Goal: Task Accomplishment & Management: Use online tool/utility

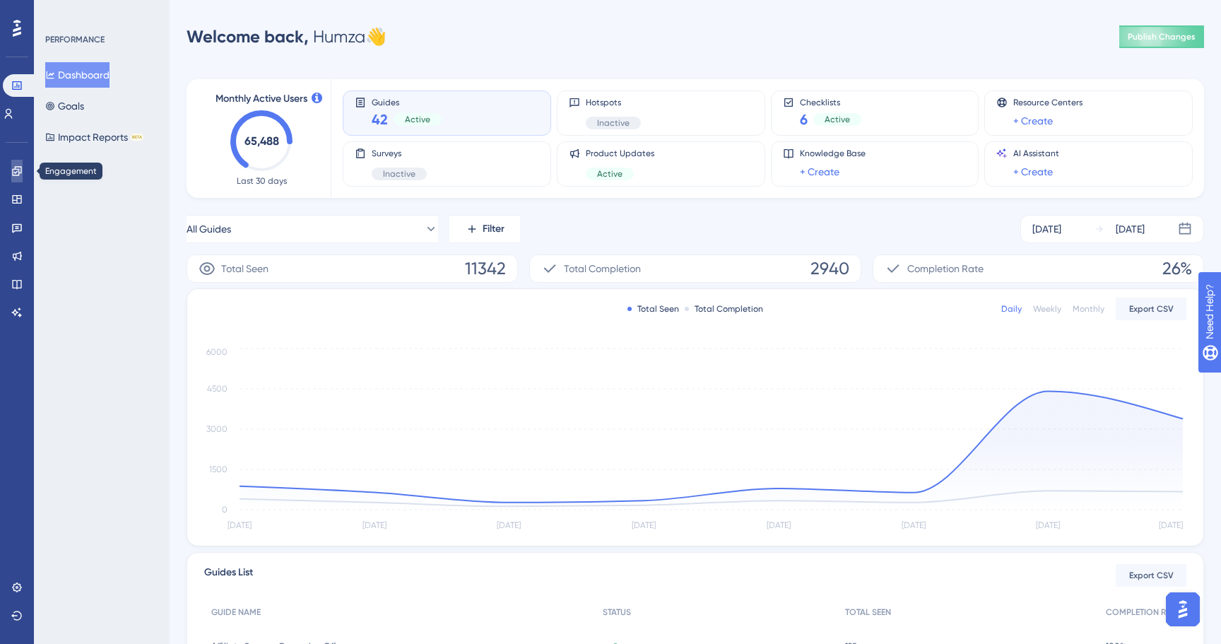
click at [19, 170] on icon at bounding box center [16, 170] width 11 height 11
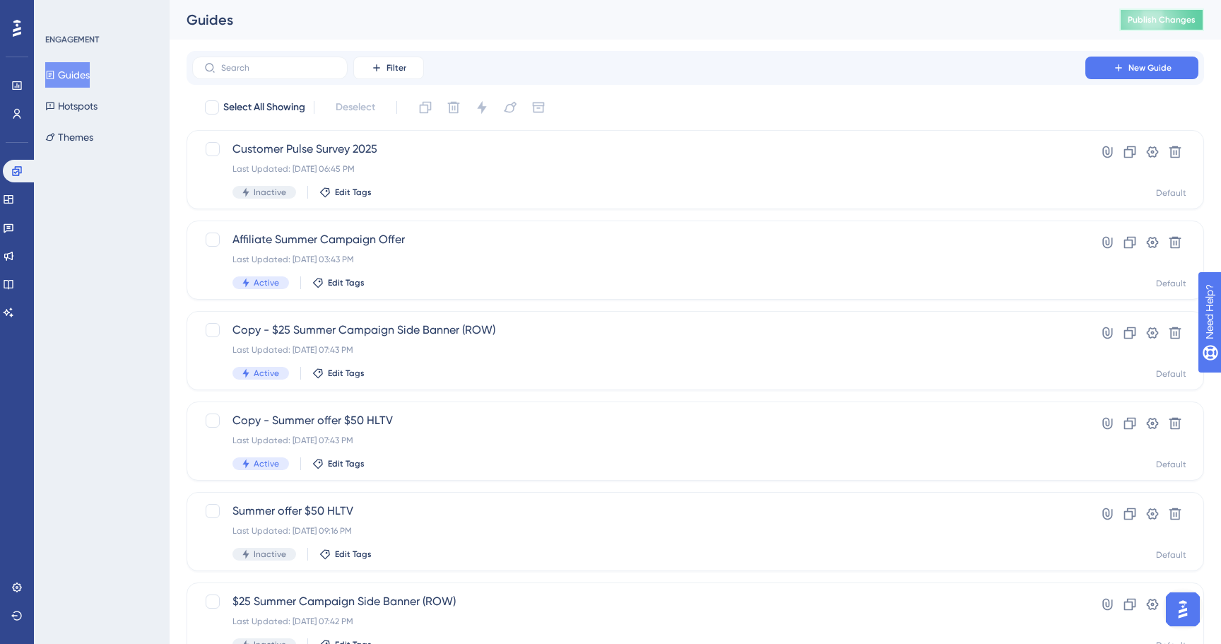
drag, startPoint x: 1153, startPoint y: 23, endPoint x: 1092, endPoint y: 81, distance: 84.0
click at [1032, 98] on div "Performance Users Engagement Widgets Feedback Product Updates Knowledge Base AI…" at bounding box center [695, 537] width 1051 height 1074
click at [1145, 55] on div "Filter New Guide" at bounding box center [696, 68] width 1018 height 34
click at [1136, 65] on span "New Guide" at bounding box center [1150, 67] width 43 height 11
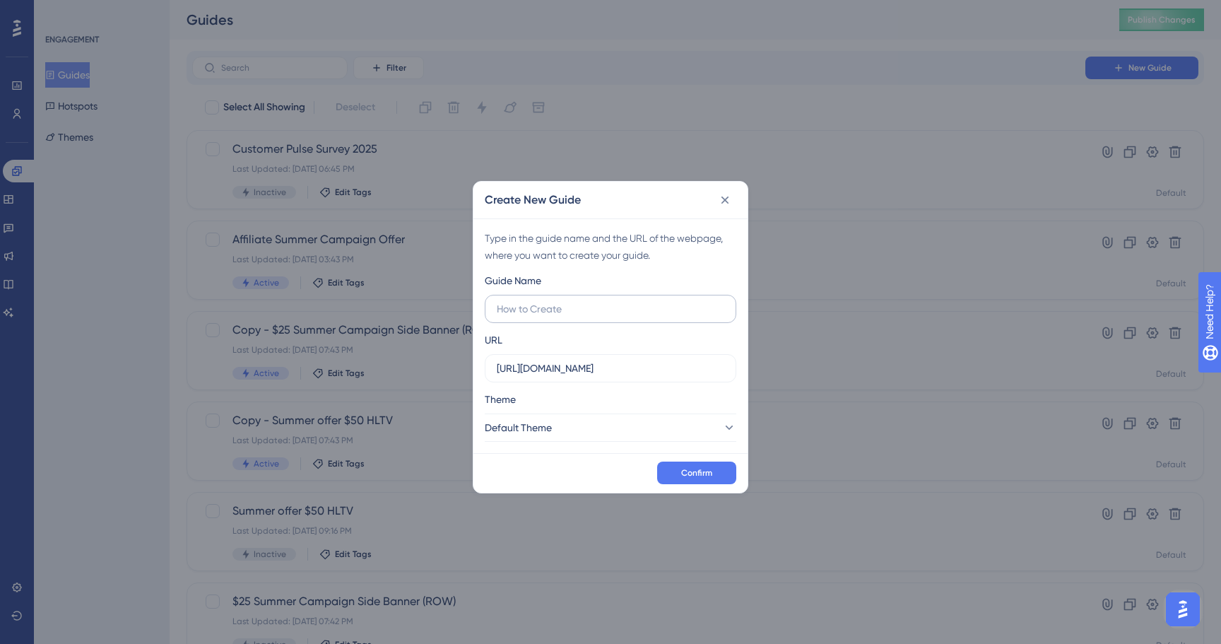
click at [666, 312] on input "text" at bounding box center [611, 309] width 228 height 16
click at [726, 194] on icon at bounding box center [725, 200] width 14 height 14
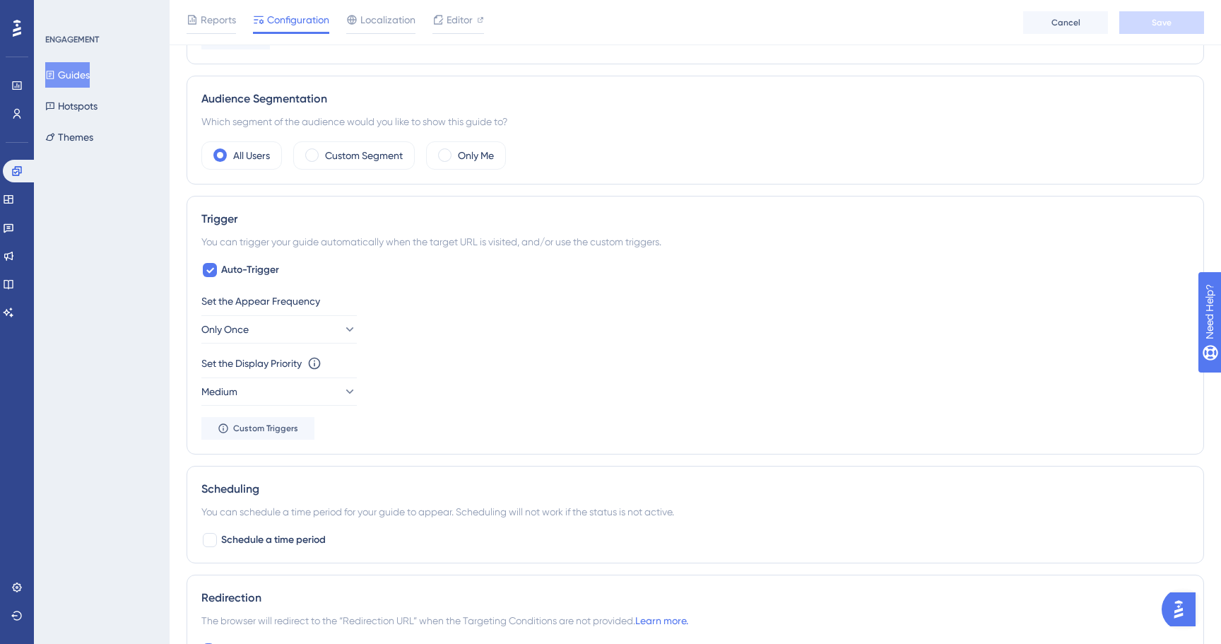
scroll to position [489, 0]
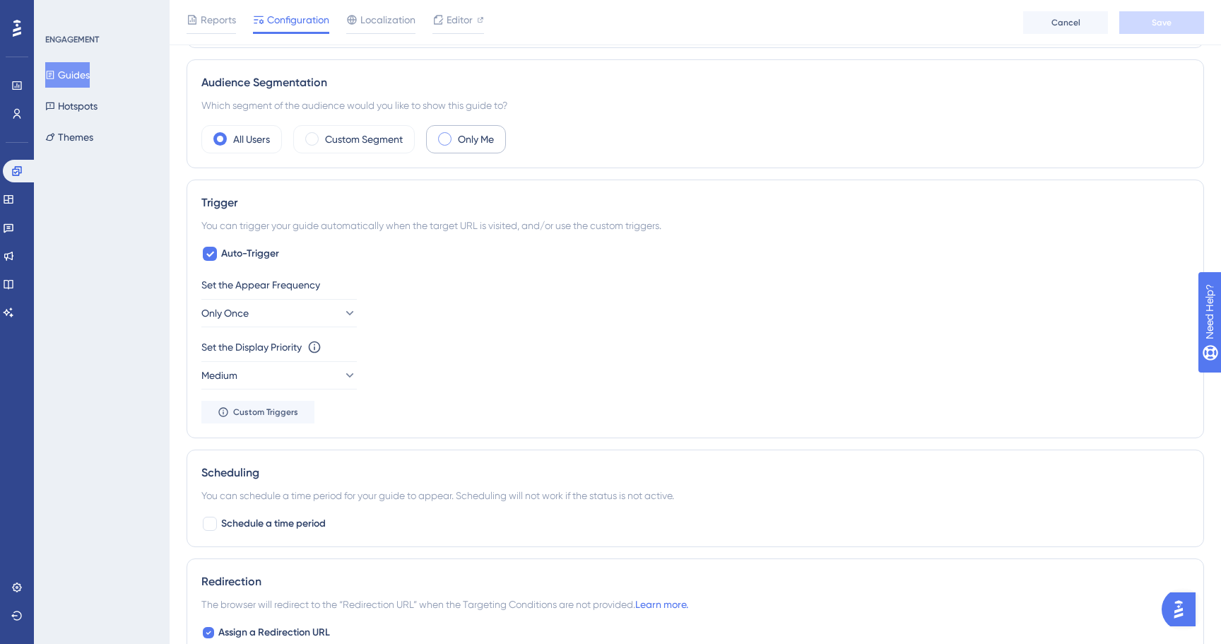
click at [466, 136] on label "Only Me" at bounding box center [476, 139] width 36 height 17
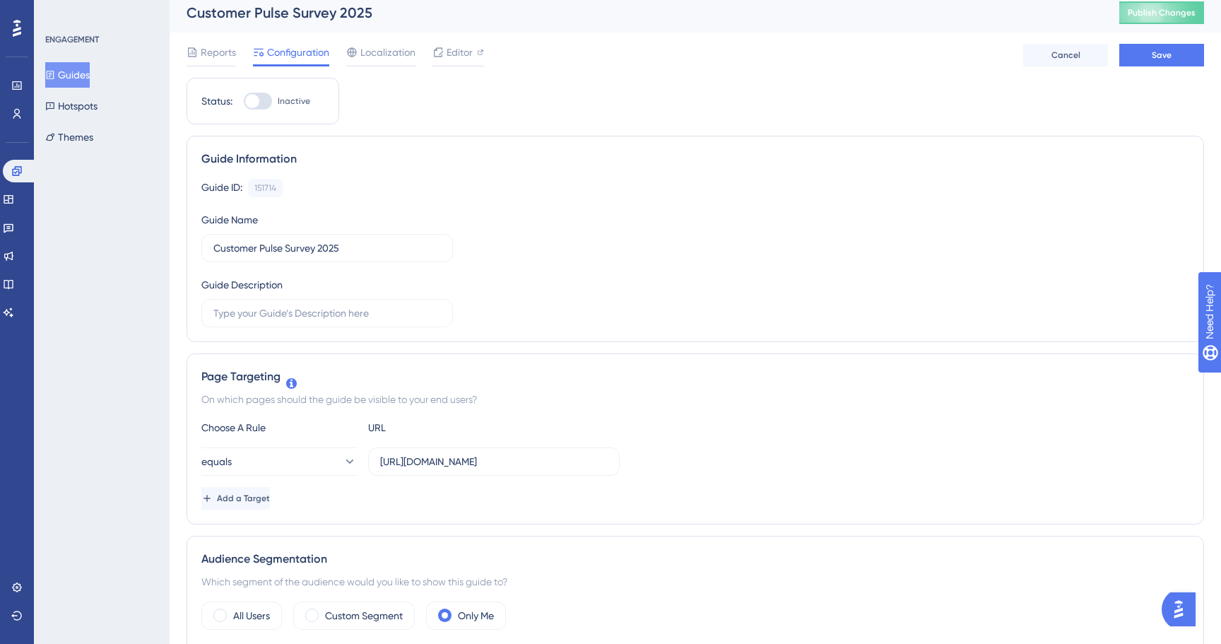
scroll to position [0, 0]
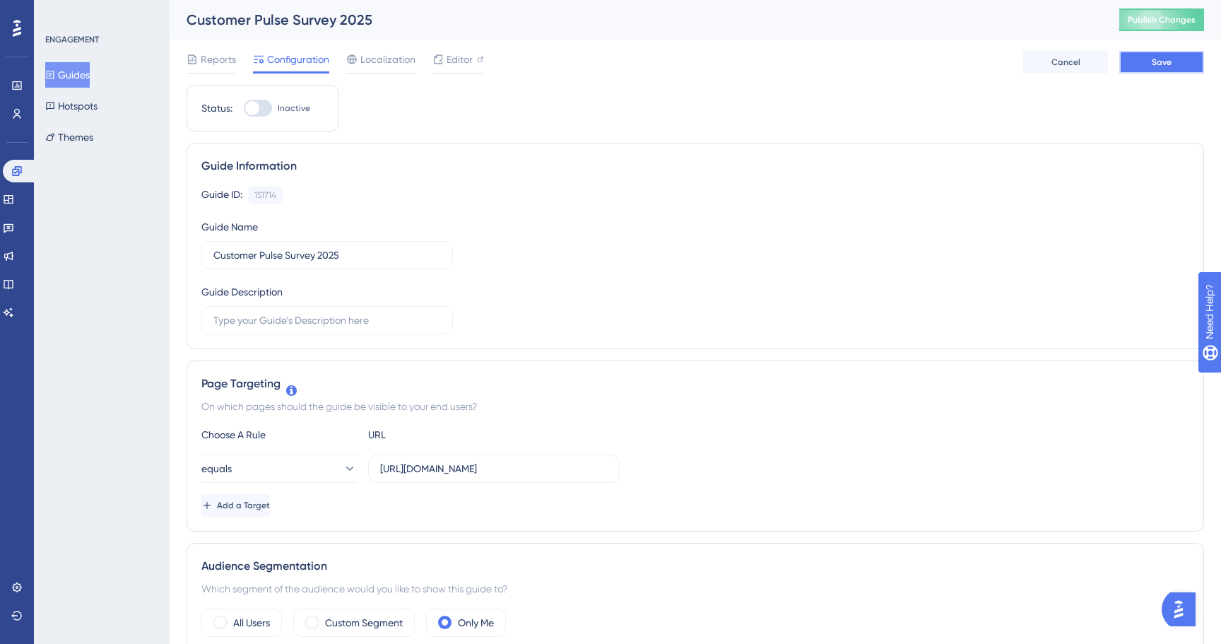
click at [1177, 59] on button "Save" at bounding box center [1161, 62] width 85 height 23
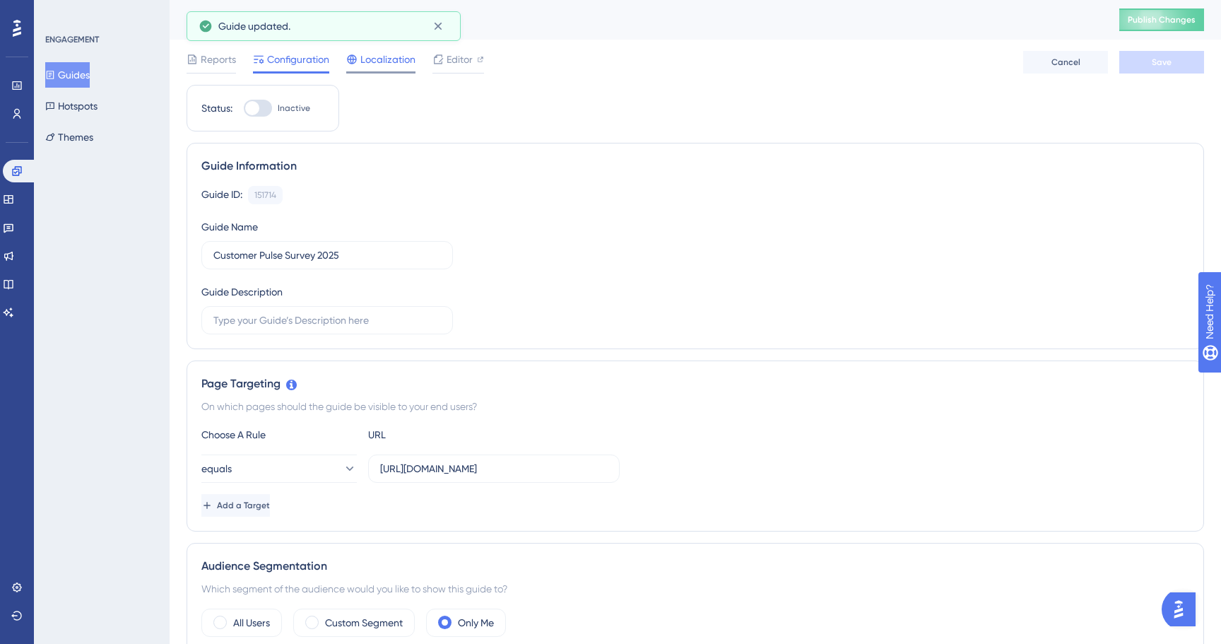
click at [403, 68] on div "Localization" at bounding box center [380, 62] width 69 height 23
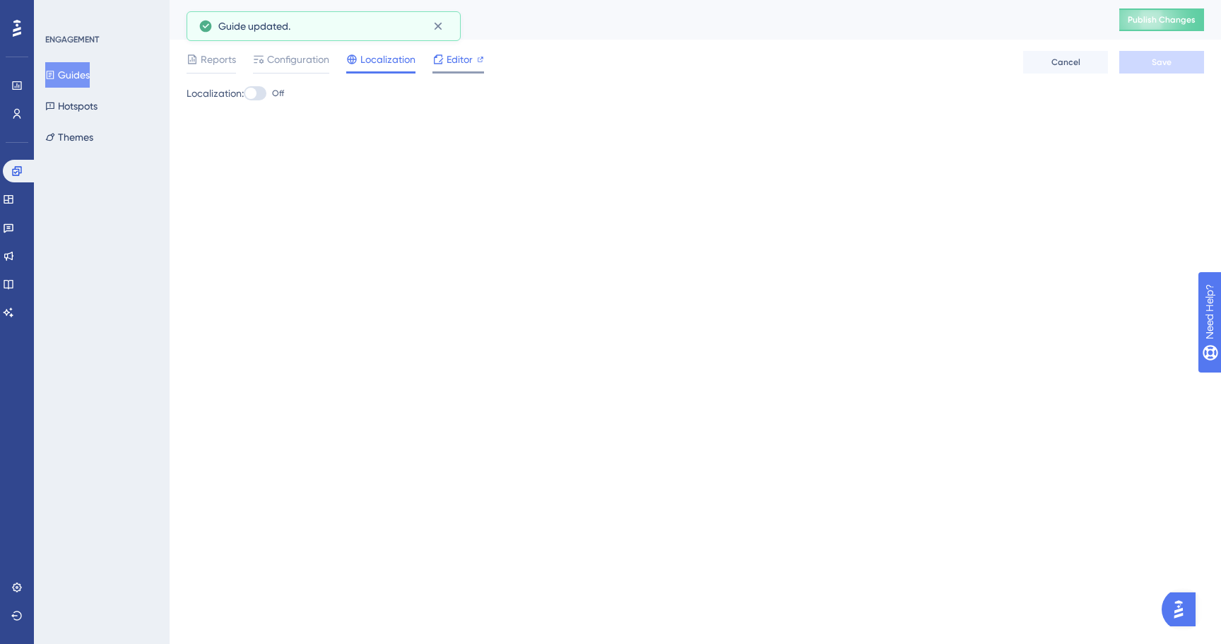
click at [458, 66] on span "Editor" at bounding box center [460, 59] width 26 height 17
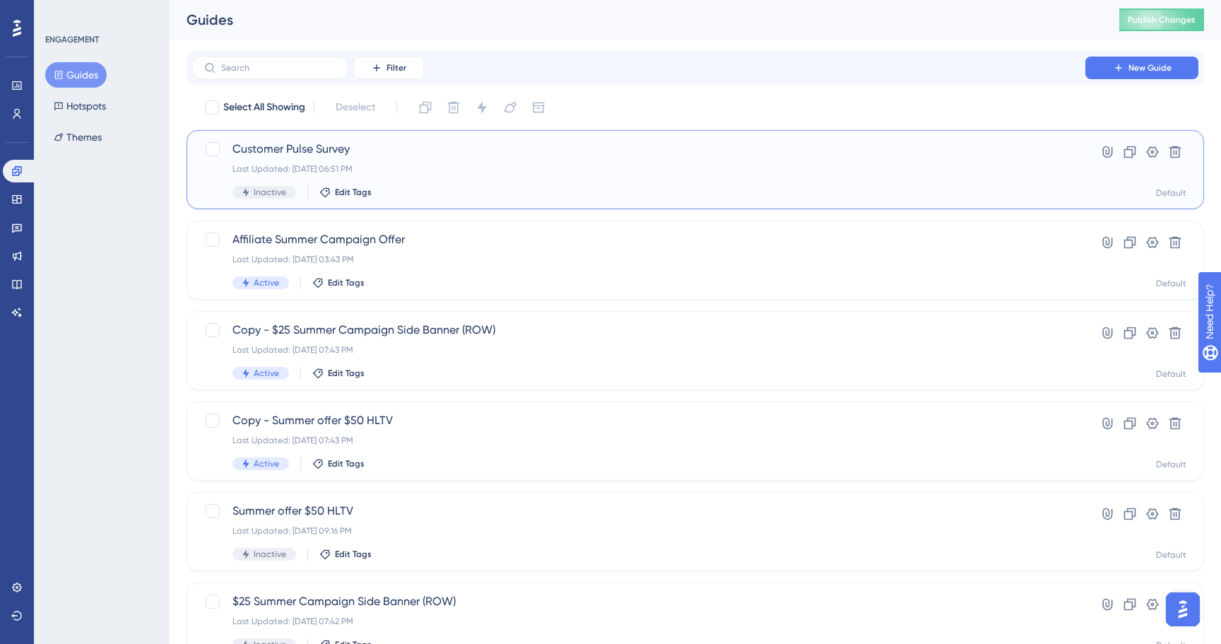
click at [441, 175] on div "Customer Pulse Survey Last Updated: Sep 11 2025, 06:51 PM Inactive Edit Tags" at bounding box center [638, 170] width 813 height 58
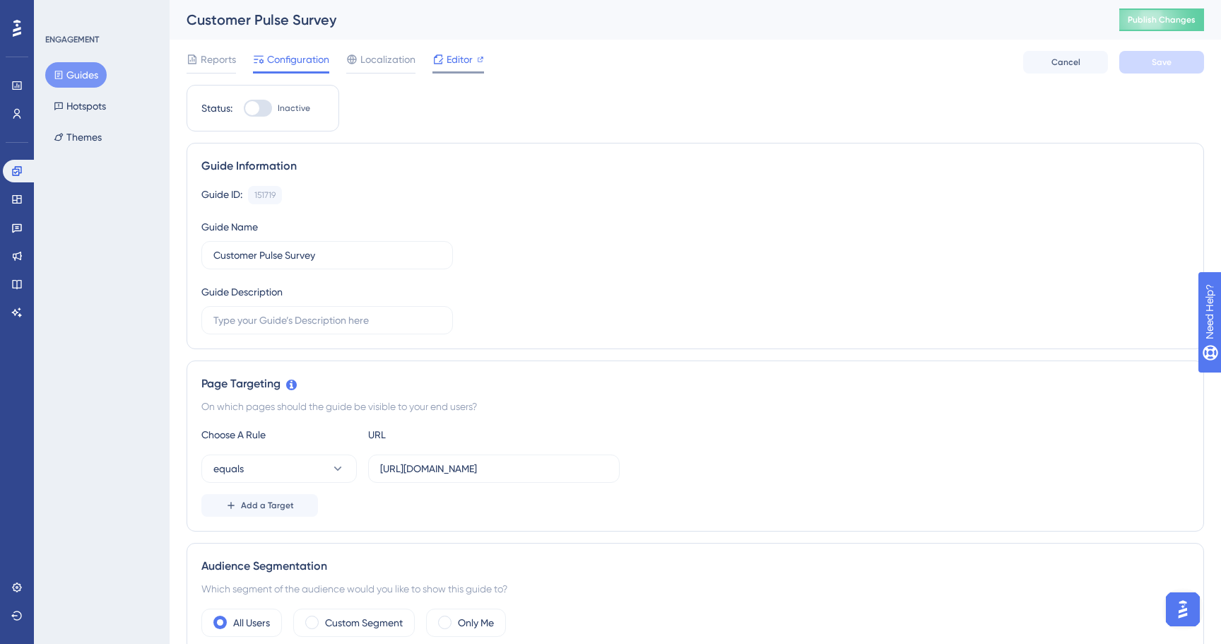
click at [473, 64] on div "Editor" at bounding box center [458, 59] width 52 height 17
